Goal: Task Accomplishment & Management: Use online tool/utility

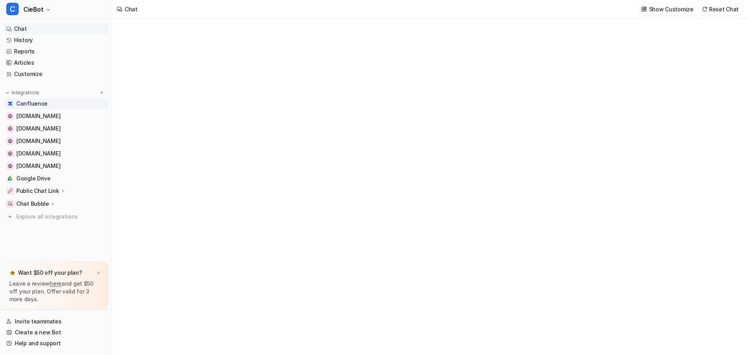
type textarea "**********"
click at [51, 190] on p "Public Chat Link" at bounding box center [37, 191] width 43 height 8
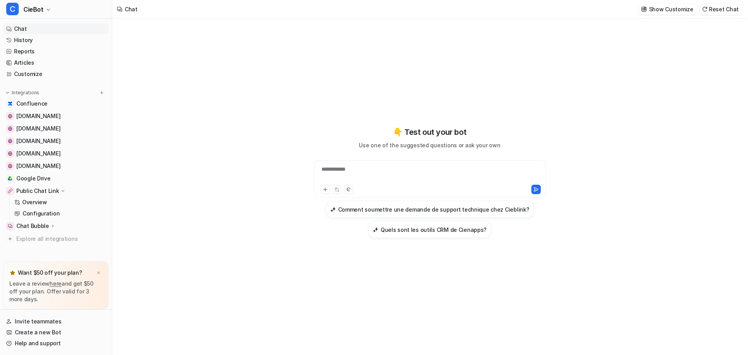
click at [38, 232] on div "Overview Configuration Code snippet" at bounding box center [58, 232] width 99 height 0
click at [37, 228] on p "Chat Bubble" at bounding box center [32, 226] width 33 height 8
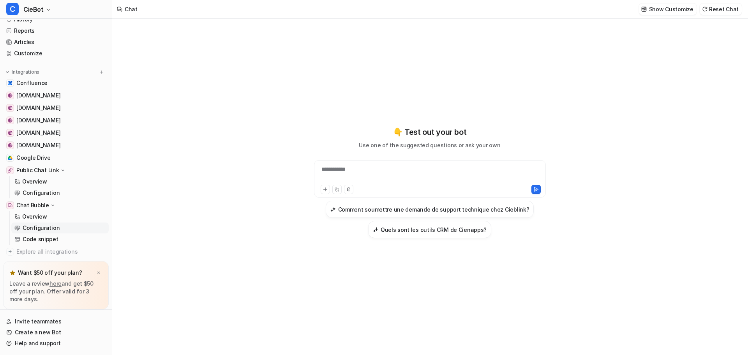
scroll to position [39, 0]
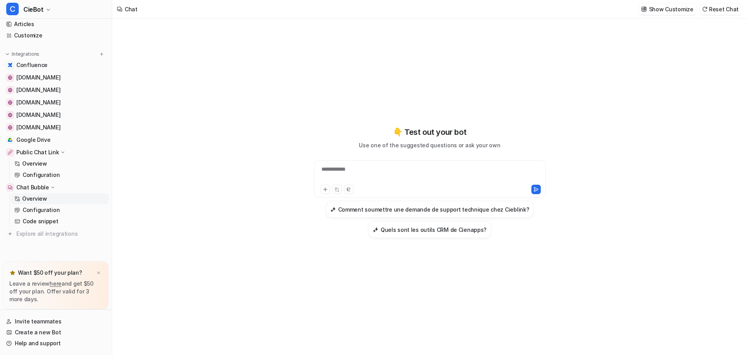
click at [42, 194] on link "Overview" at bounding box center [59, 198] width 97 height 11
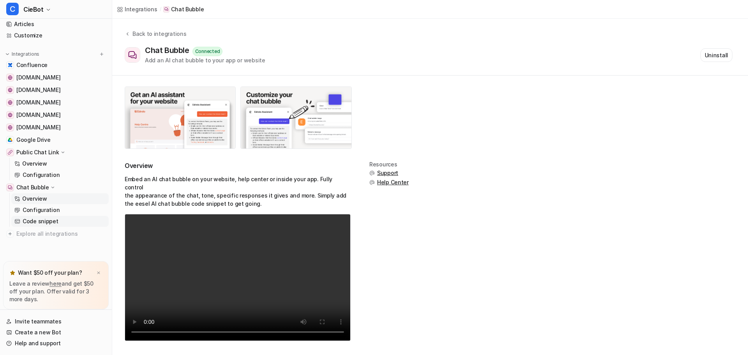
click at [65, 221] on link "Code snippet" at bounding box center [59, 221] width 97 height 11
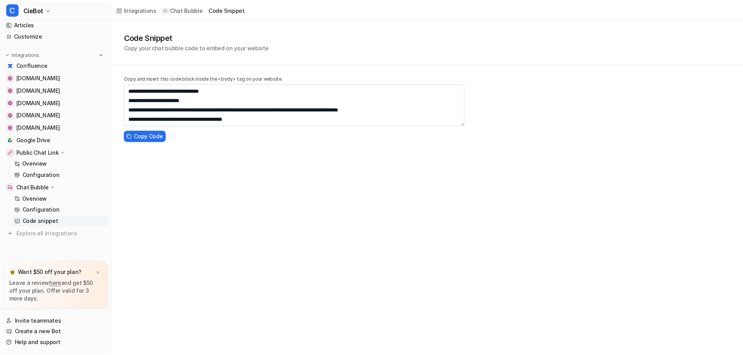
scroll to position [65, 0]
click at [76, 214] on link "Configuration" at bounding box center [59, 210] width 97 height 11
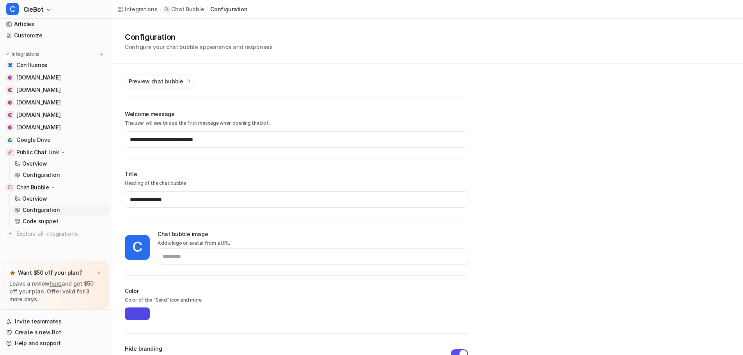
scroll to position [119, 0]
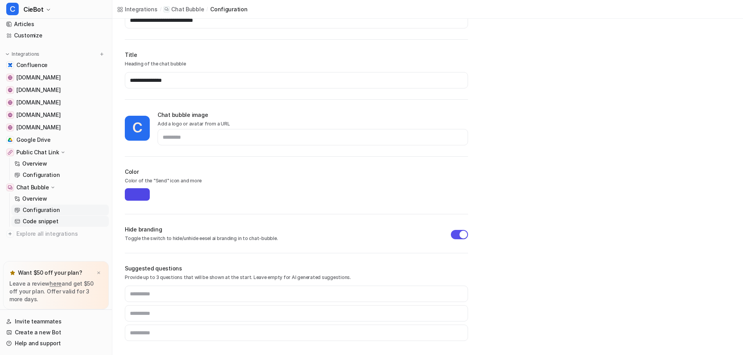
click at [62, 223] on link "Code snippet" at bounding box center [59, 221] width 97 height 11
